Goal: Task Accomplishment & Management: Manage account settings

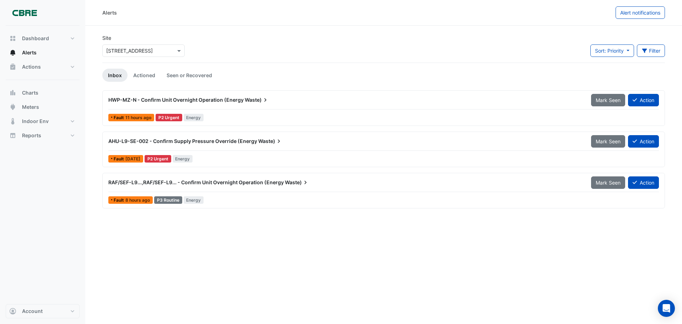
click at [294, 101] on div "HWP-MZ-N - Confirm Unit Overnight Operation (Energy Waste)" at bounding box center [345, 99] width 475 height 7
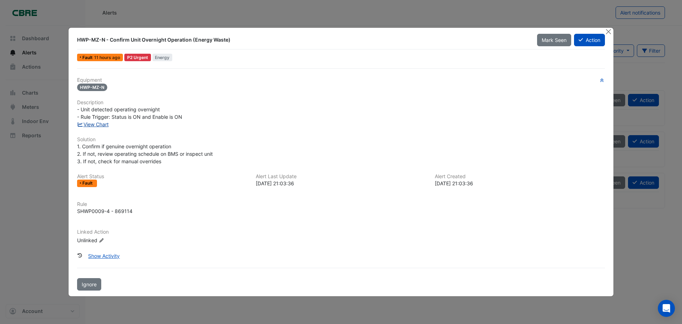
click at [100, 122] on link "View Chart" at bounding box center [93, 124] width 32 height 6
click at [606, 31] on button "Close" at bounding box center [608, 31] width 7 height 7
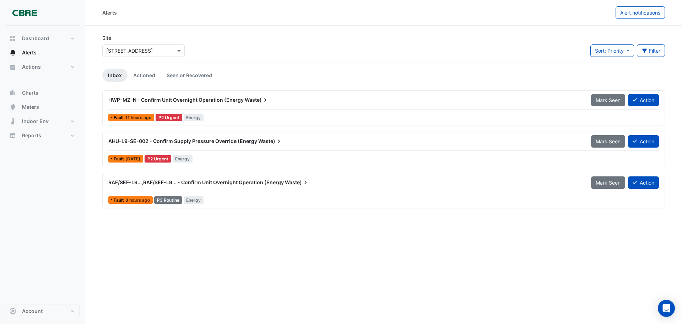
click at [167, 180] on span "RAF/SEF-L9...,RAF/SEF-L9... - Confirm Unit Overnight Operation (Energy" at bounding box center [196, 182] width 176 height 6
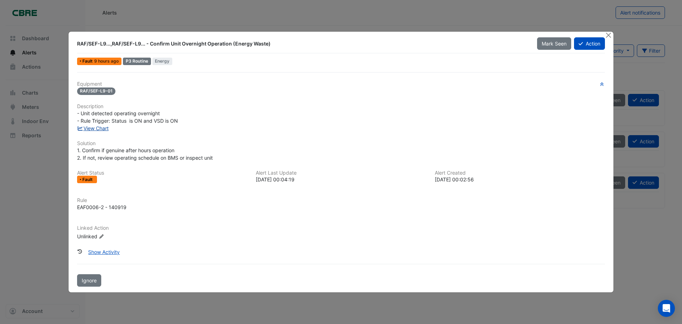
click at [102, 129] on link "View Chart" at bounding box center [93, 128] width 32 height 6
click at [609, 35] on button "Close" at bounding box center [608, 35] width 7 height 7
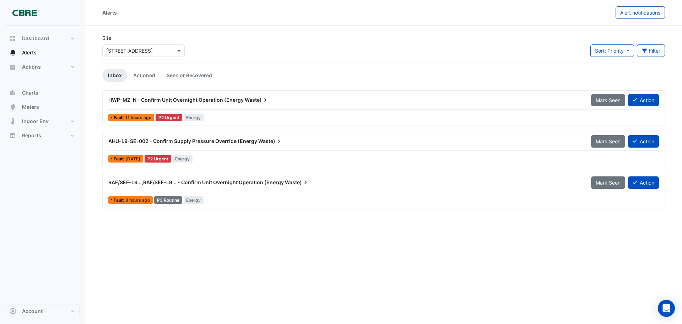
click at [201, 98] on span "HWP-MZ-N - Confirm Unit Overnight Operation (Energy" at bounding box center [175, 100] width 135 height 6
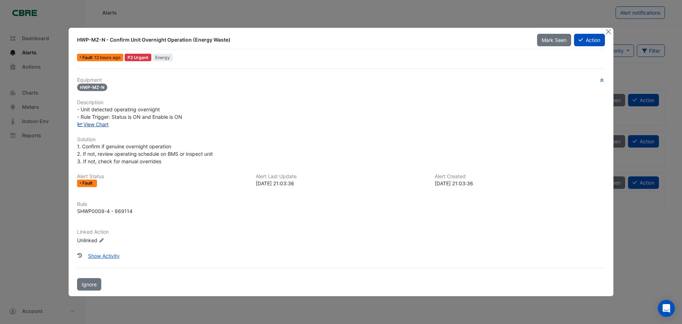
click at [85, 124] on link "View Chart" at bounding box center [93, 124] width 32 height 6
click at [608, 33] on button "Close" at bounding box center [608, 31] width 7 height 7
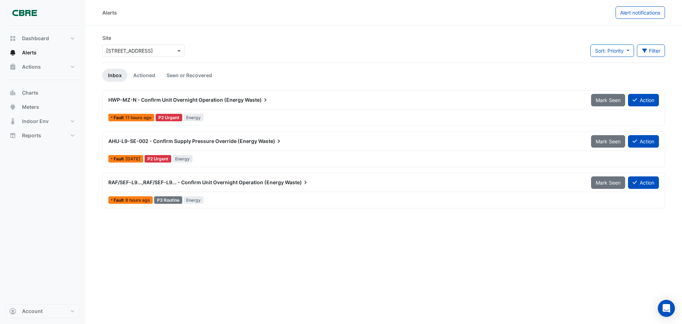
click at [196, 99] on span "HWP-MZ-N - Confirm Unit Overnight Operation (Energy" at bounding box center [175, 100] width 135 height 6
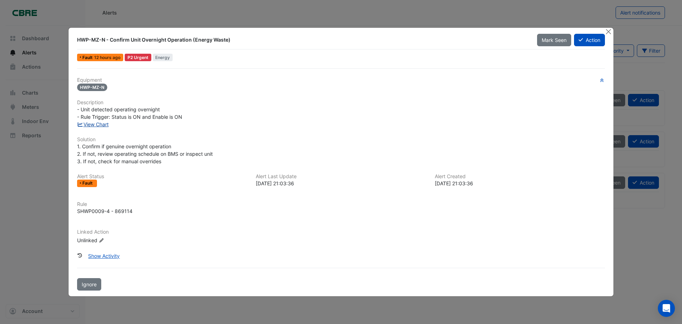
click at [108, 125] on link "View Chart" at bounding box center [93, 124] width 32 height 6
click at [607, 30] on button "Close" at bounding box center [608, 31] width 7 height 7
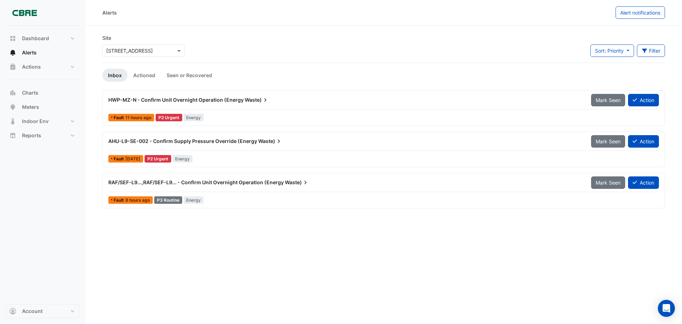
click at [159, 141] on span "AHU-L9-SE-002 - Confirm Supply Pressure Override (Energy" at bounding box center [182, 141] width 149 height 6
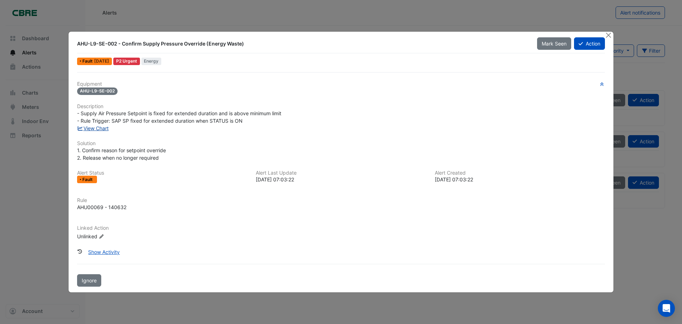
click at [100, 127] on link "View Chart" at bounding box center [93, 128] width 32 height 6
click at [610, 34] on button "Close" at bounding box center [608, 35] width 7 height 7
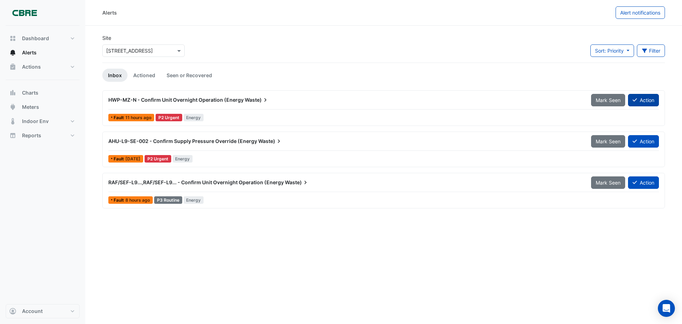
click at [648, 101] on button "Action" at bounding box center [643, 100] width 31 height 12
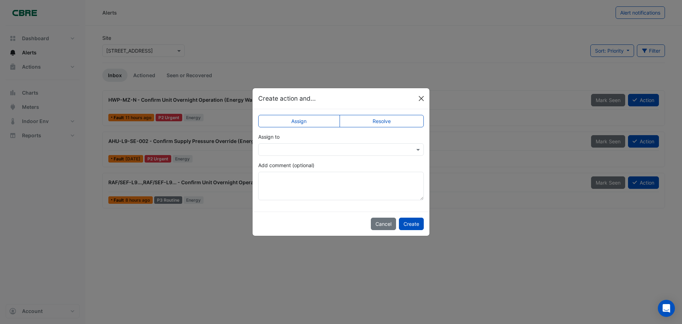
click at [419, 100] on button "Close" at bounding box center [421, 98] width 11 height 11
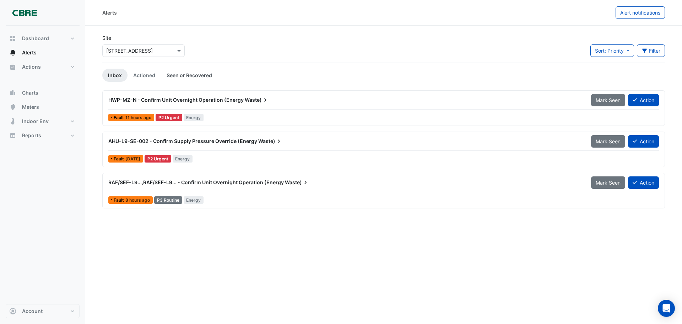
click at [195, 76] on link "Seen or Recovered" at bounding box center [189, 75] width 57 height 13
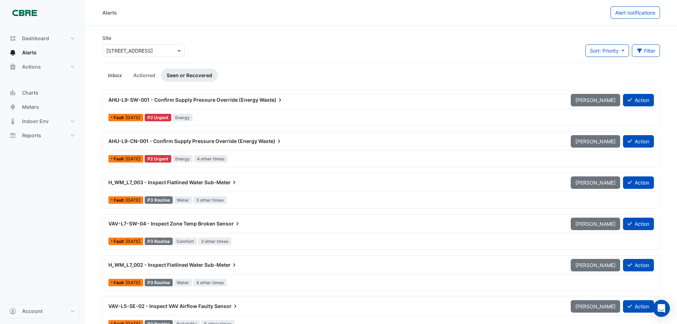
click at [110, 76] on link "Inbox" at bounding box center [114, 75] width 25 height 13
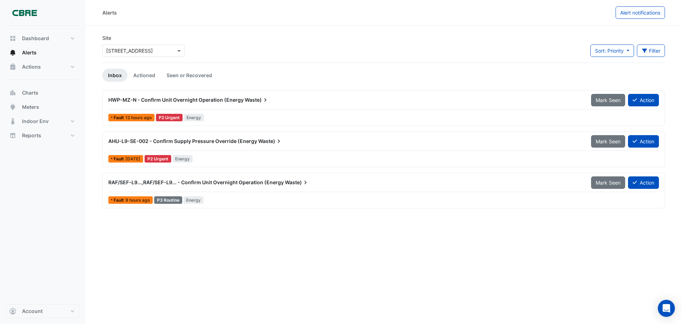
click at [200, 98] on span "HWP-MZ-N - Confirm Unit Overnight Operation (Energy" at bounding box center [175, 100] width 135 height 6
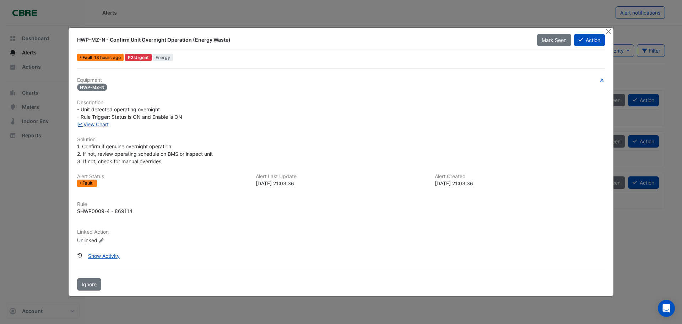
click at [101, 123] on link "View Chart" at bounding box center [93, 124] width 32 height 6
click at [609, 30] on button "Close" at bounding box center [608, 31] width 7 height 7
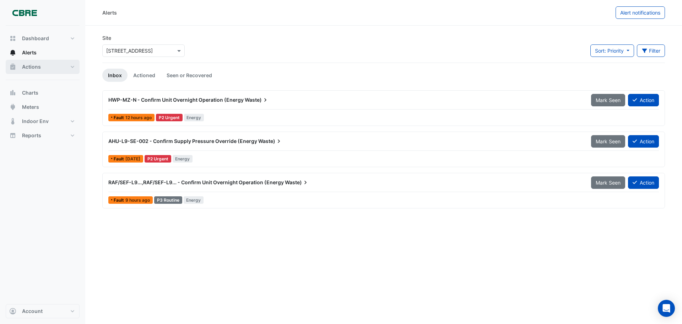
click at [38, 67] on span "Actions" at bounding box center [31, 66] width 19 height 7
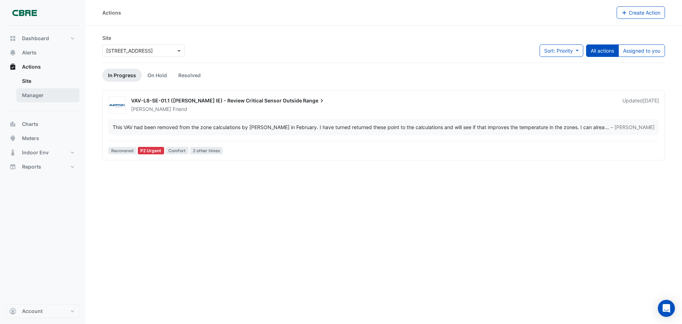
click at [30, 91] on link "Manager" at bounding box center [47, 95] width 63 height 14
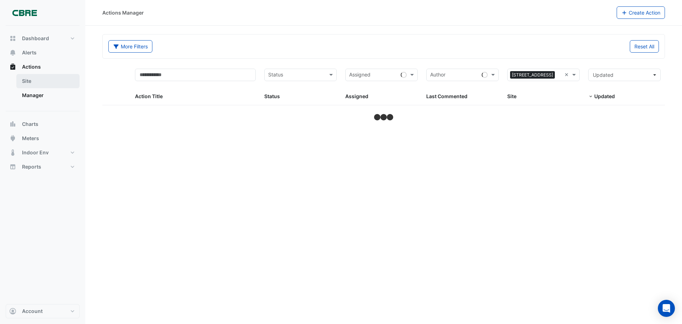
select select "***"
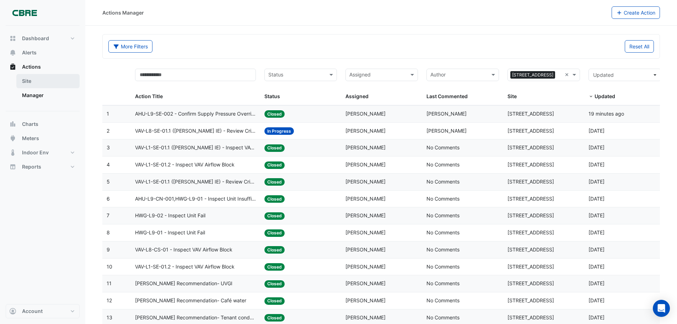
click at [27, 80] on link "Site" at bounding box center [47, 81] width 63 height 14
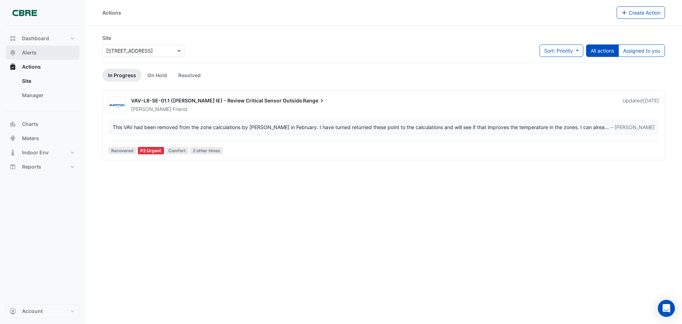
click at [29, 53] on span "Alerts" at bounding box center [29, 52] width 15 height 7
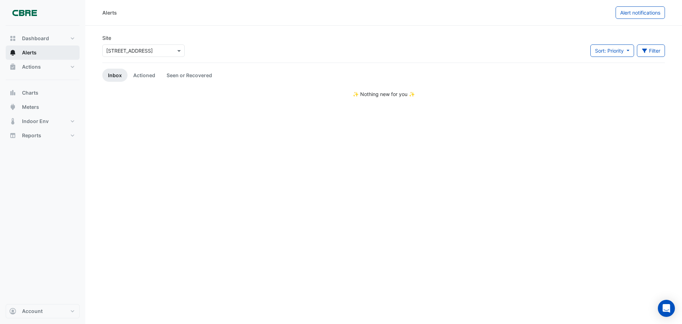
click at [31, 54] on span "Alerts" at bounding box center [29, 52] width 15 height 7
click at [31, 65] on span "Actions" at bounding box center [31, 66] width 19 height 7
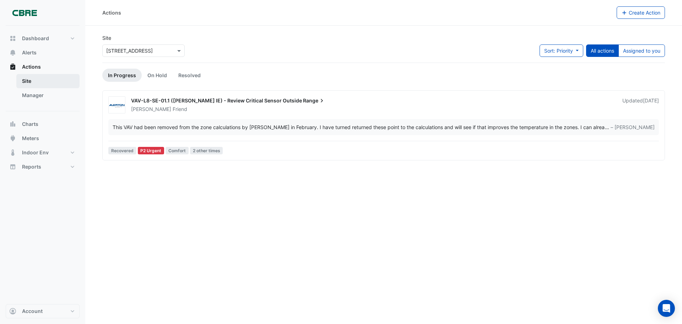
click at [38, 82] on link "Site" at bounding box center [47, 81] width 63 height 14
click at [31, 53] on span "Alerts" at bounding box center [29, 52] width 15 height 7
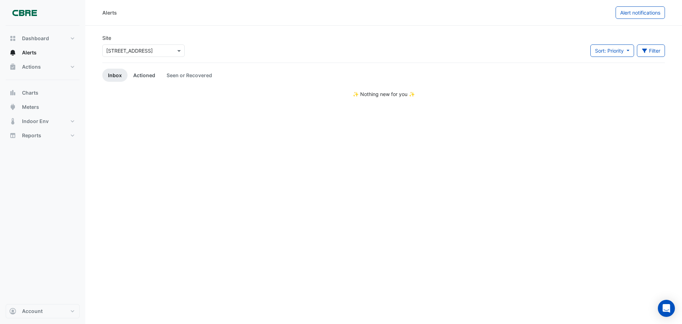
click at [138, 76] on link "Actioned" at bounding box center [144, 75] width 33 height 13
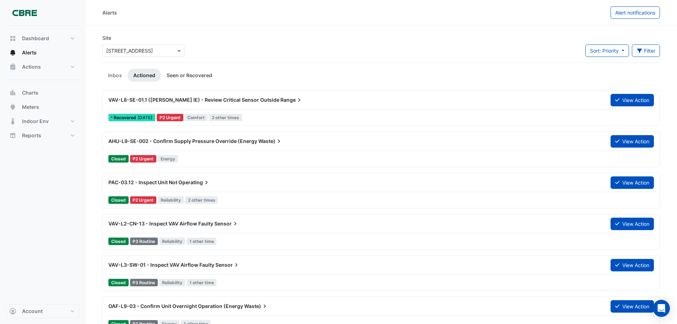
click at [187, 74] on link "Seen or Recovered" at bounding box center [189, 75] width 57 height 13
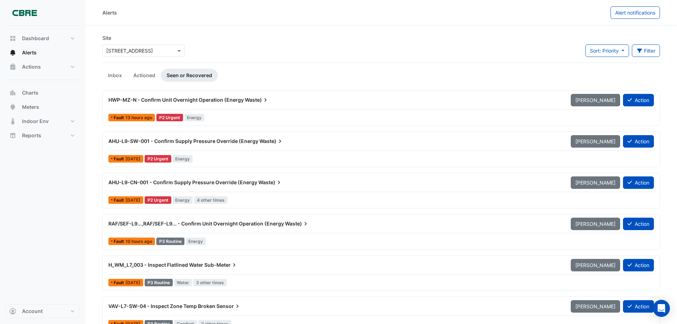
click at [179, 99] on span "HWP-MZ-N - Confirm Unit Overnight Operation (Energy" at bounding box center [175, 100] width 135 height 6
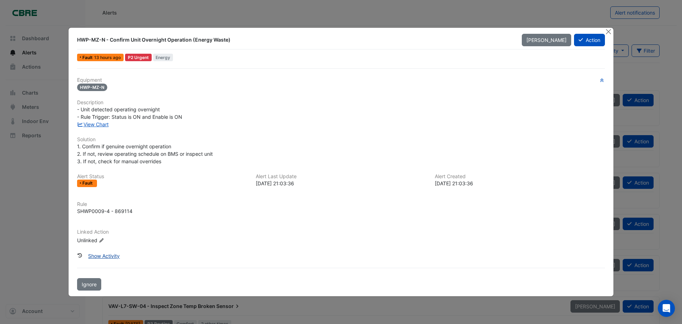
click at [110, 254] on button "Show Activity" at bounding box center [104, 256] width 41 height 12
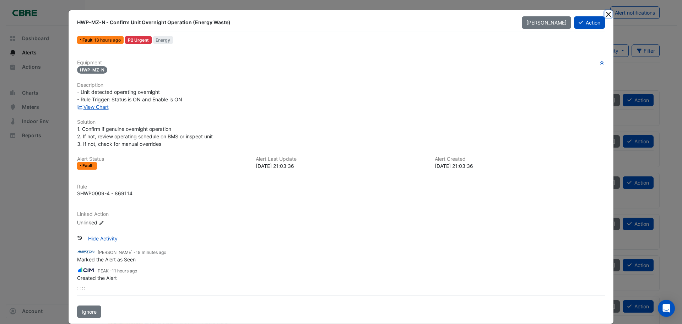
click at [605, 15] on button "Close" at bounding box center [608, 13] width 7 height 7
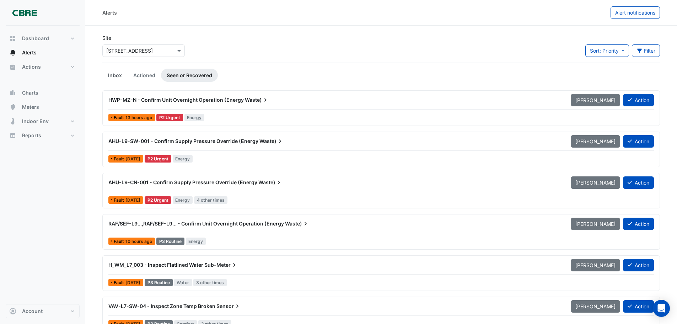
click at [112, 75] on link "Inbox" at bounding box center [114, 75] width 25 height 13
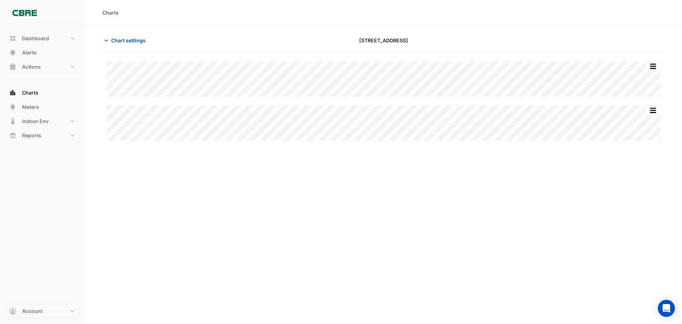
click at [423, 197] on div "Charts Chart settings 45-61 Waterloo Rd Split All Split None Print Save as JPEG…" at bounding box center [383, 162] width 597 height 324
click at [36, 51] on span "Alerts" at bounding box center [29, 52] width 15 height 7
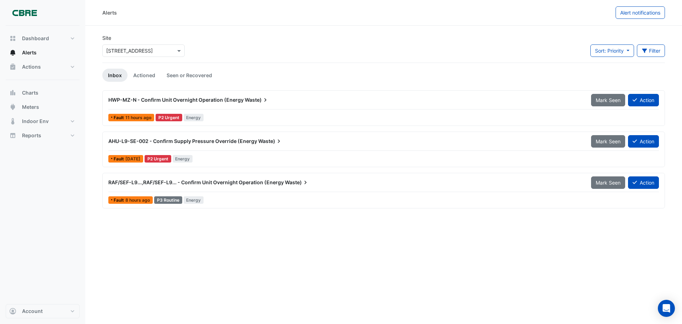
click at [244, 181] on span "RAF/SEF-L9...,RAF/SEF-L9... - Confirm Unit Overnight Operation (Energy" at bounding box center [196, 182] width 176 height 6
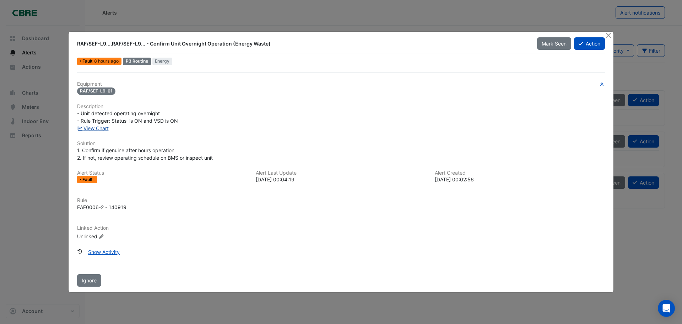
click at [100, 130] on link "View Chart" at bounding box center [93, 128] width 32 height 6
click at [610, 35] on button "Close" at bounding box center [608, 35] width 7 height 7
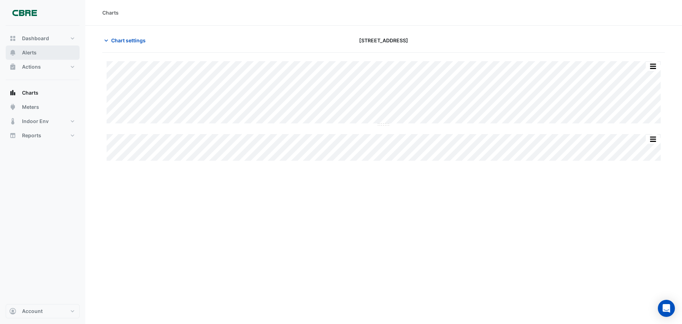
click at [32, 48] on button "Alerts" at bounding box center [43, 52] width 74 height 14
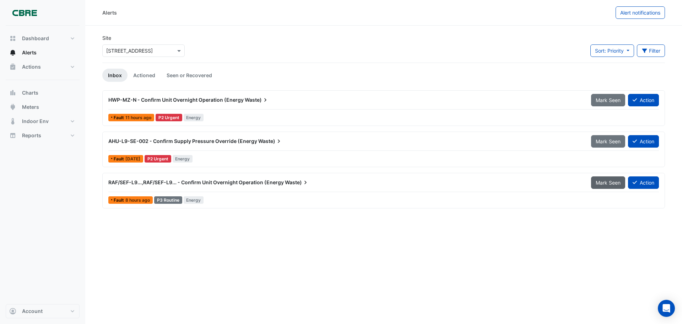
click at [599, 182] on span "Mark Seen" at bounding box center [608, 183] width 25 height 6
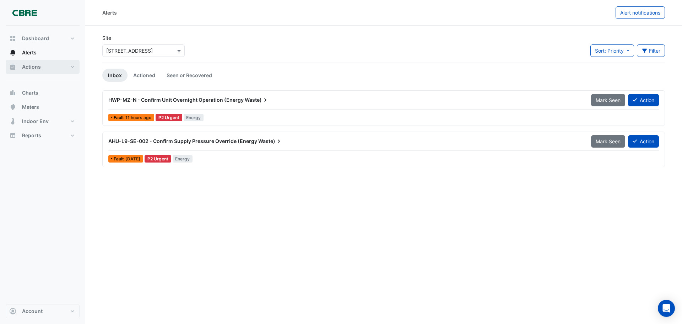
click at [26, 64] on span "Actions" at bounding box center [31, 66] width 19 height 7
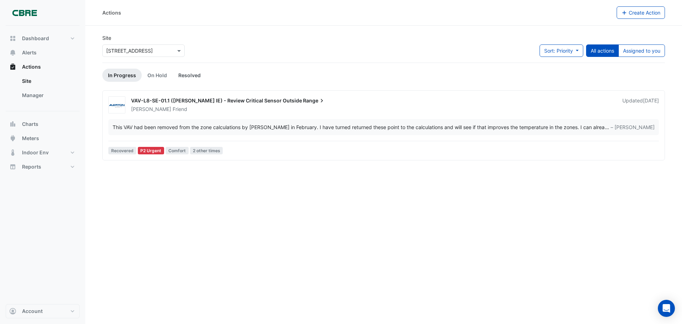
click at [195, 75] on link "Resolved" at bounding box center [190, 75] width 34 height 13
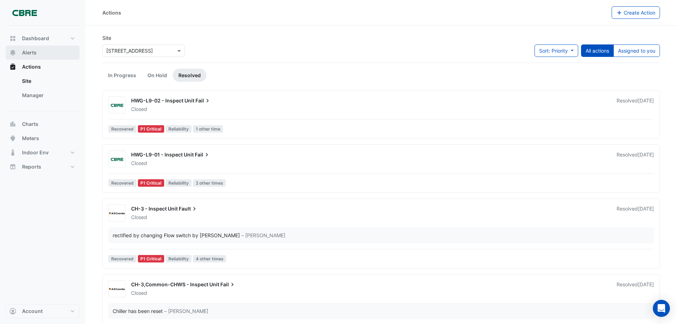
click at [32, 49] on button "Alerts" at bounding box center [43, 52] width 74 height 14
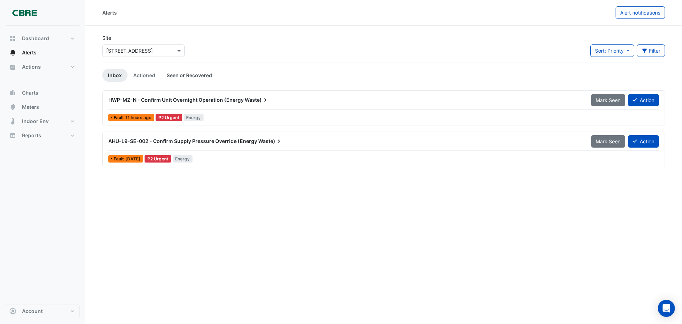
click at [177, 74] on link "Seen or Recovered" at bounding box center [189, 75] width 57 height 13
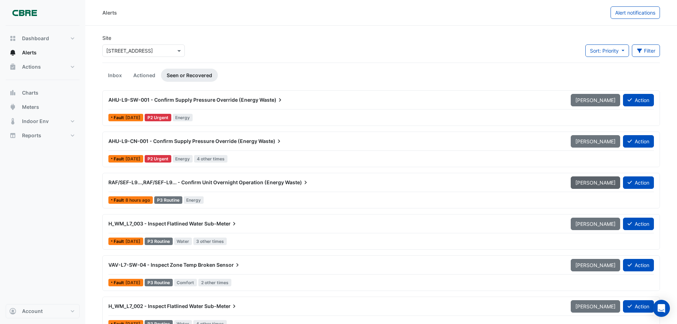
click at [601, 182] on span "Mark Unseen" at bounding box center [596, 183] width 40 height 6
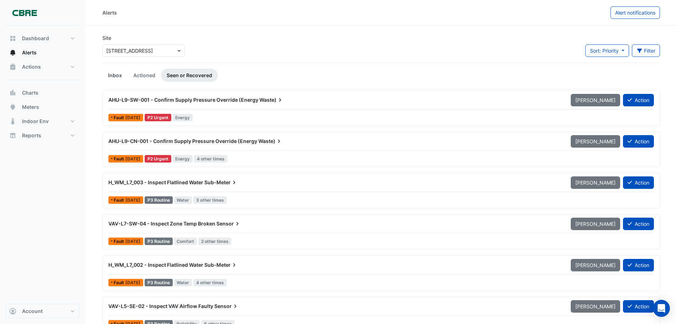
click at [117, 73] on link "Inbox" at bounding box center [114, 75] width 25 height 13
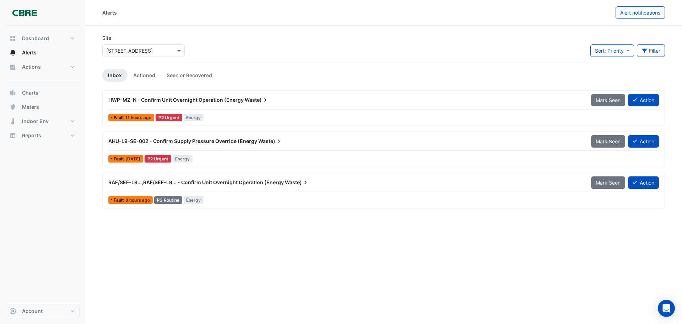
click at [161, 140] on span "AHU-L9-SE-002 - Confirm Supply Pressure Override (Energy" at bounding box center [182, 141] width 149 height 6
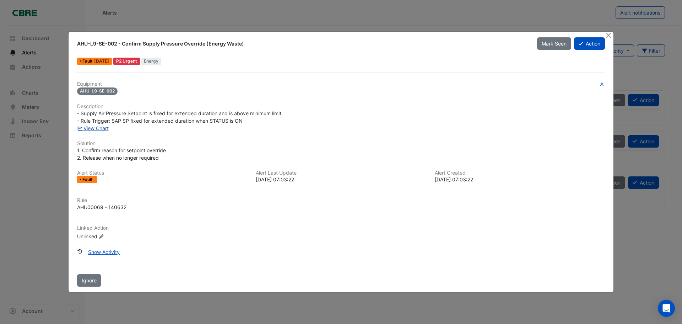
click at [90, 128] on link "View Chart" at bounding box center [93, 128] width 32 height 6
click at [610, 34] on button "Close" at bounding box center [608, 35] width 7 height 7
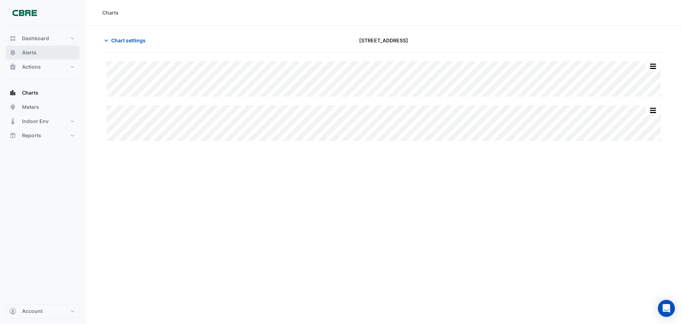
click at [37, 50] on button "Alerts" at bounding box center [43, 52] width 74 height 14
click at [32, 49] on span "Alerts" at bounding box center [29, 52] width 15 height 7
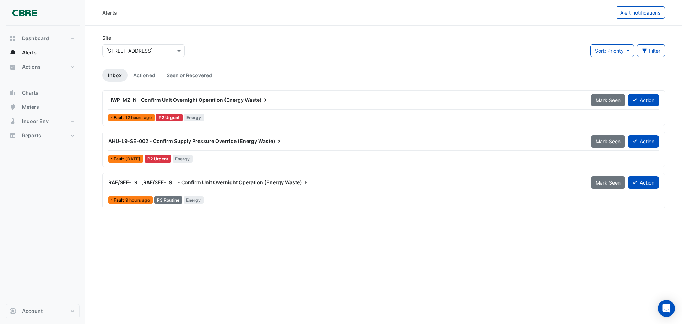
click at [193, 181] on span "RAF/SEF-L9...,RAF/SEF-L9... - Confirm Unit Overnight Operation (Energy" at bounding box center [196, 182] width 176 height 6
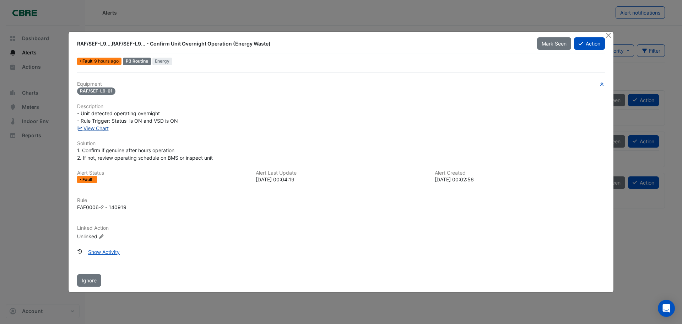
click at [90, 129] on link "View Chart" at bounding box center [93, 128] width 32 height 6
click at [608, 34] on button "Close" at bounding box center [608, 35] width 7 height 7
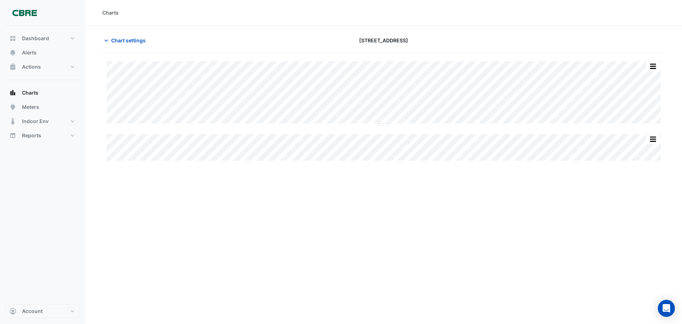
click at [572, 244] on div "Charts Chart settings [STREET_ADDRESS] Split All Split None Print Save as JPEG …" at bounding box center [383, 162] width 597 height 324
